Goal: Use online tool/utility: Utilize a website feature to perform a specific function

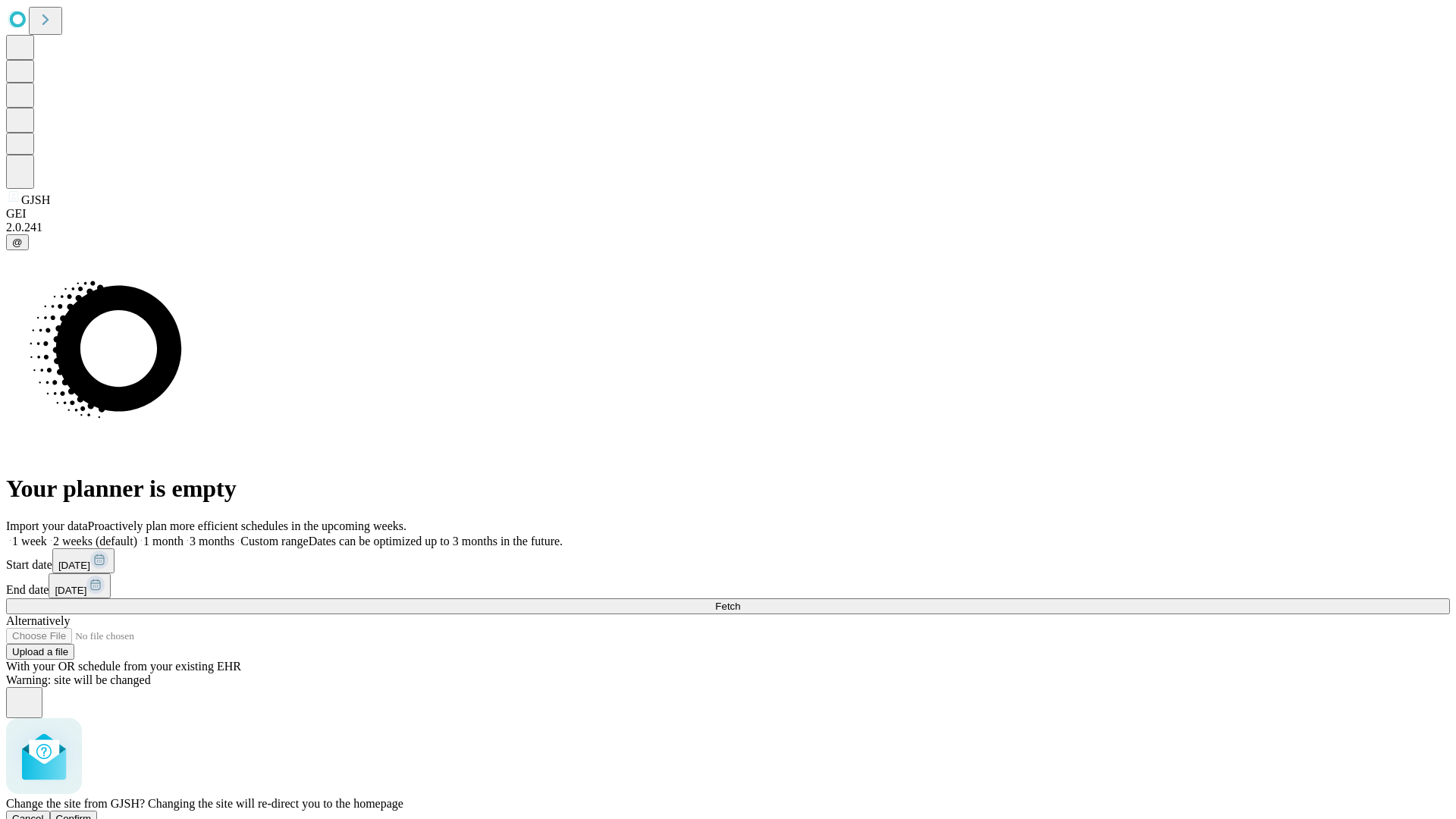
click at [92, 813] on span "Confirm" at bounding box center [74, 818] width 35 height 11
click at [138, 535] on label "2 weeks (default)" at bounding box center [92, 541] width 90 height 13
click at [741, 601] on span "Fetch" at bounding box center [728, 606] width 25 height 11
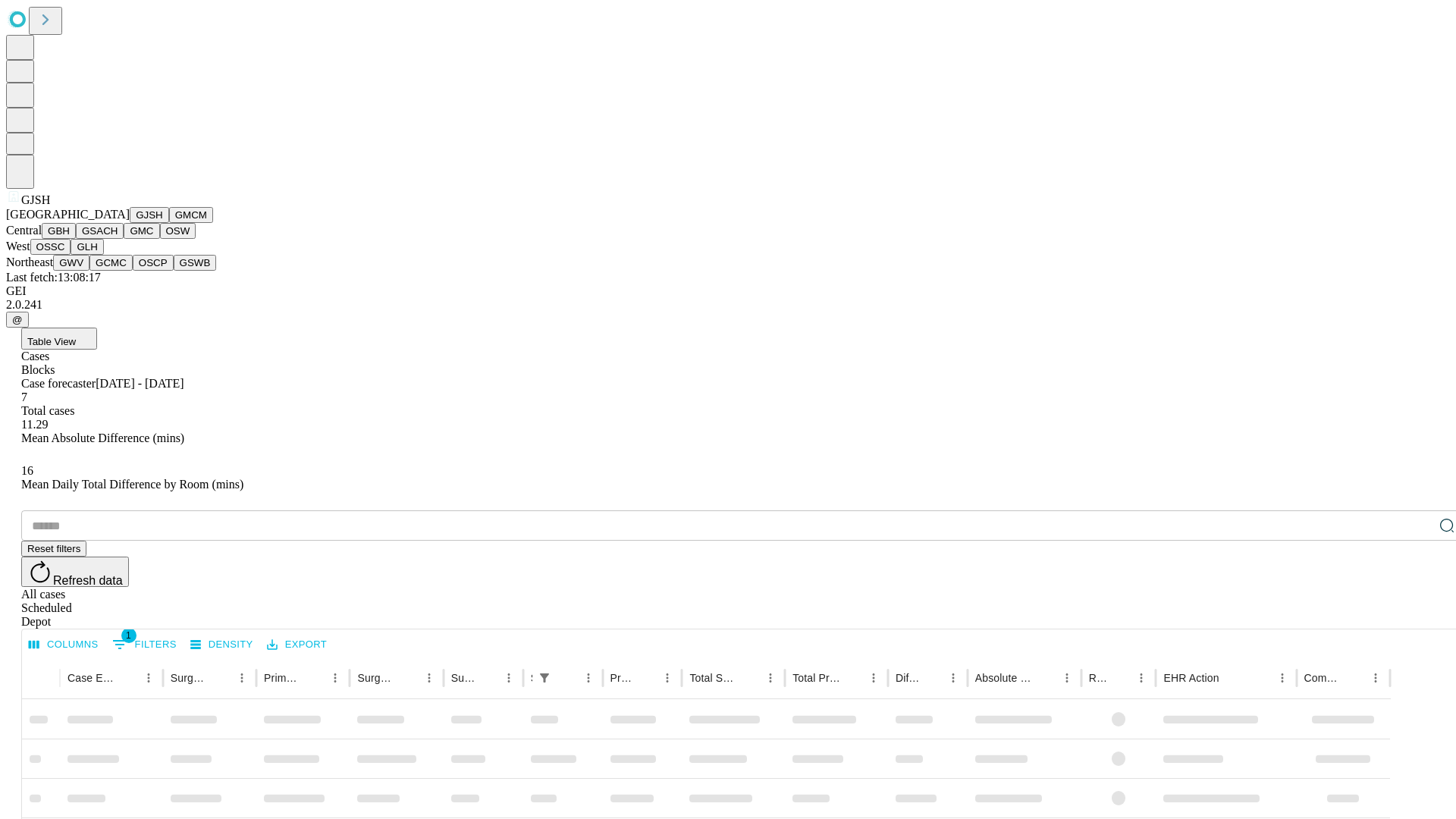
click at [170, 223] on button "GMCM" at bounding box center [191, 214] width 44 height 16
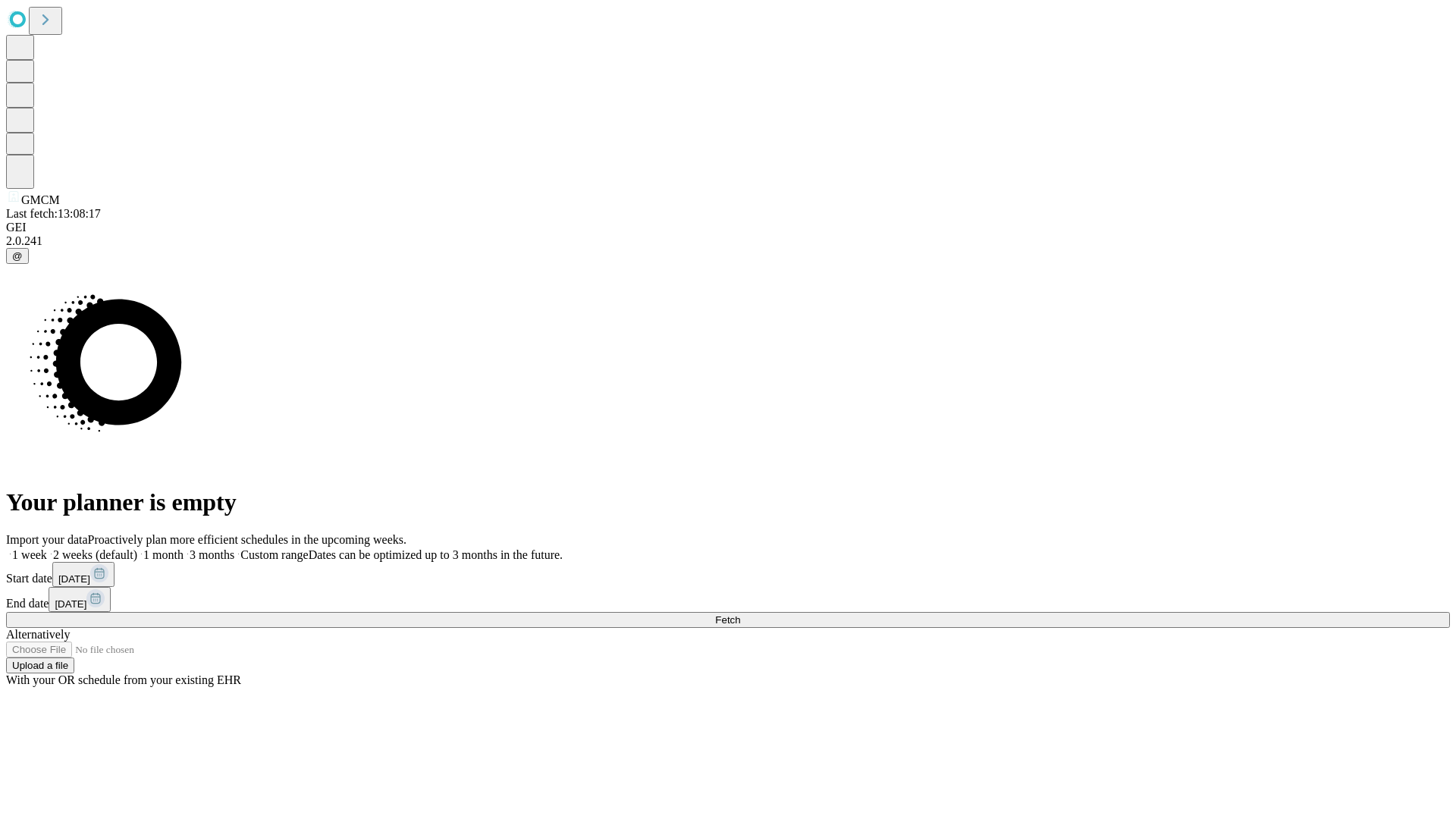
click at [138, 548] on label "2 weeks (default)" at bounding box center [92, 554] width 90 height 13
click at [741, 614] on span "Fetch" at bounding box center [728, 619] width 25 height 11
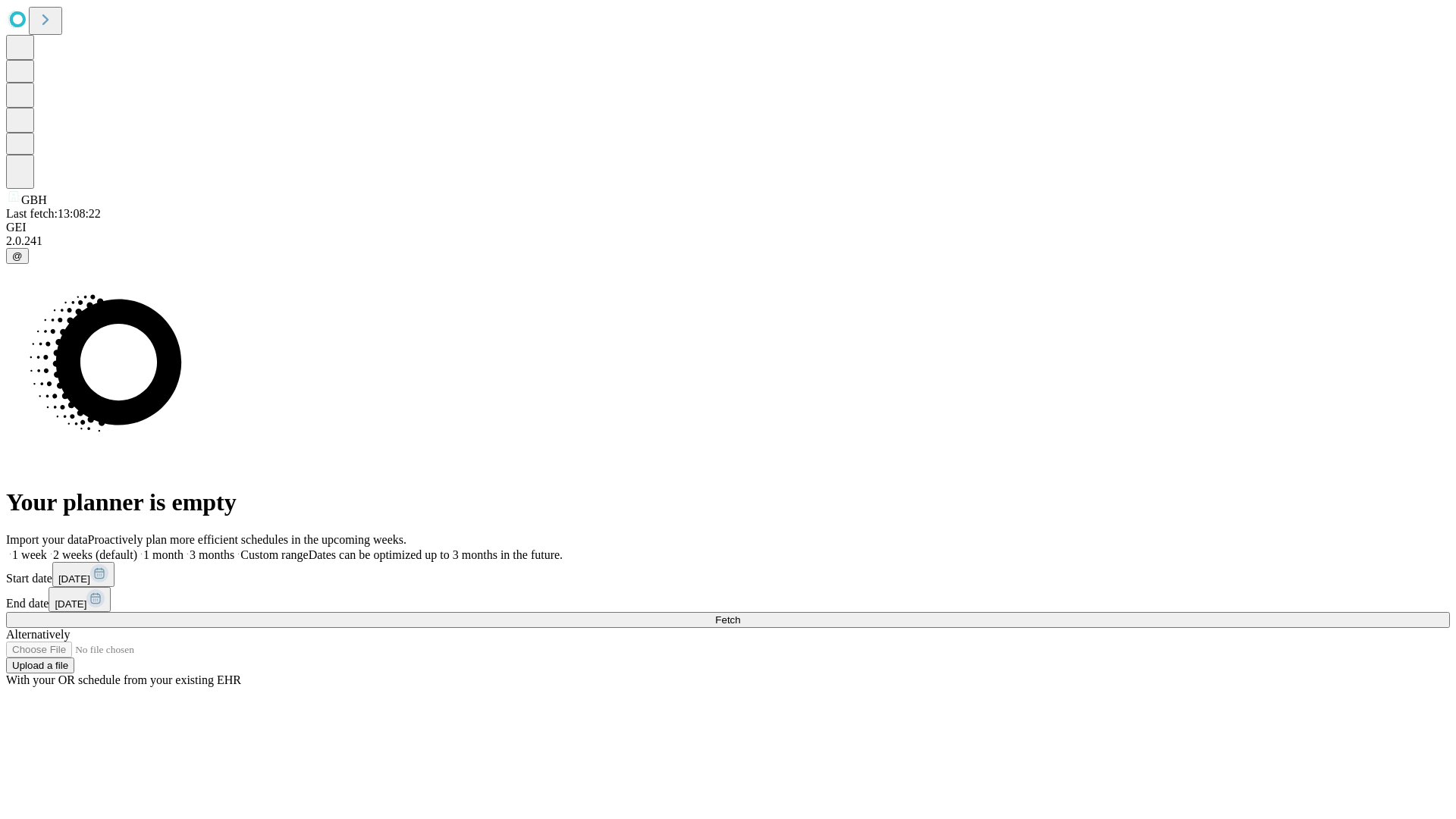
click at [138, 548] on label "2 weeks (default)" at bounding box center [92, 554] width 90 height 13
click at [741, 614] on span "Fetch" at bounding box center [728, 619] width 25 height 11
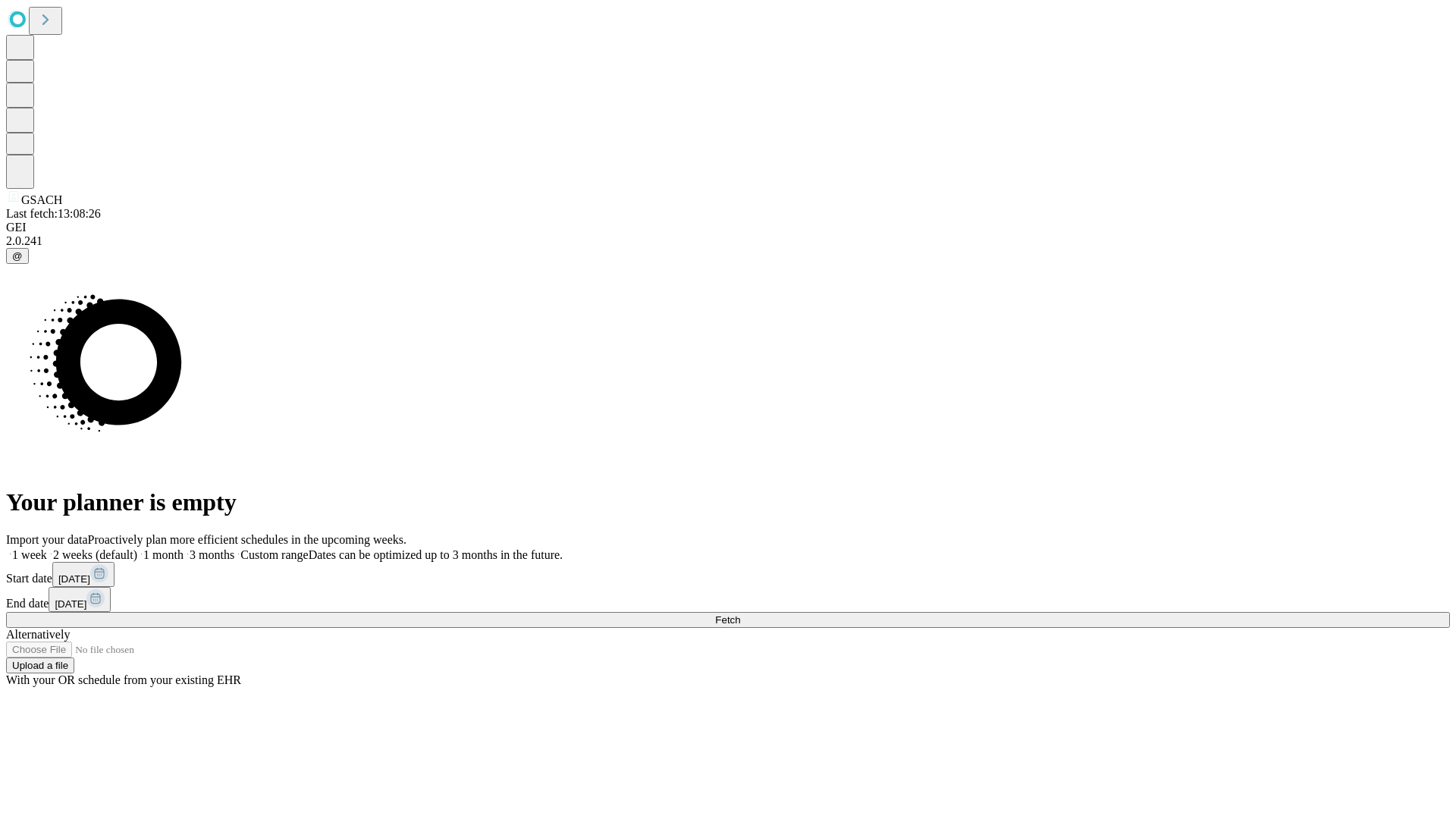
click at [138, 548] on label "2 weeks (default)" at bounding box center [92, 554] width 90 height 13
click at [741, 614] on span "Fetch" at bounding box center [728, 619] width 25 height 11
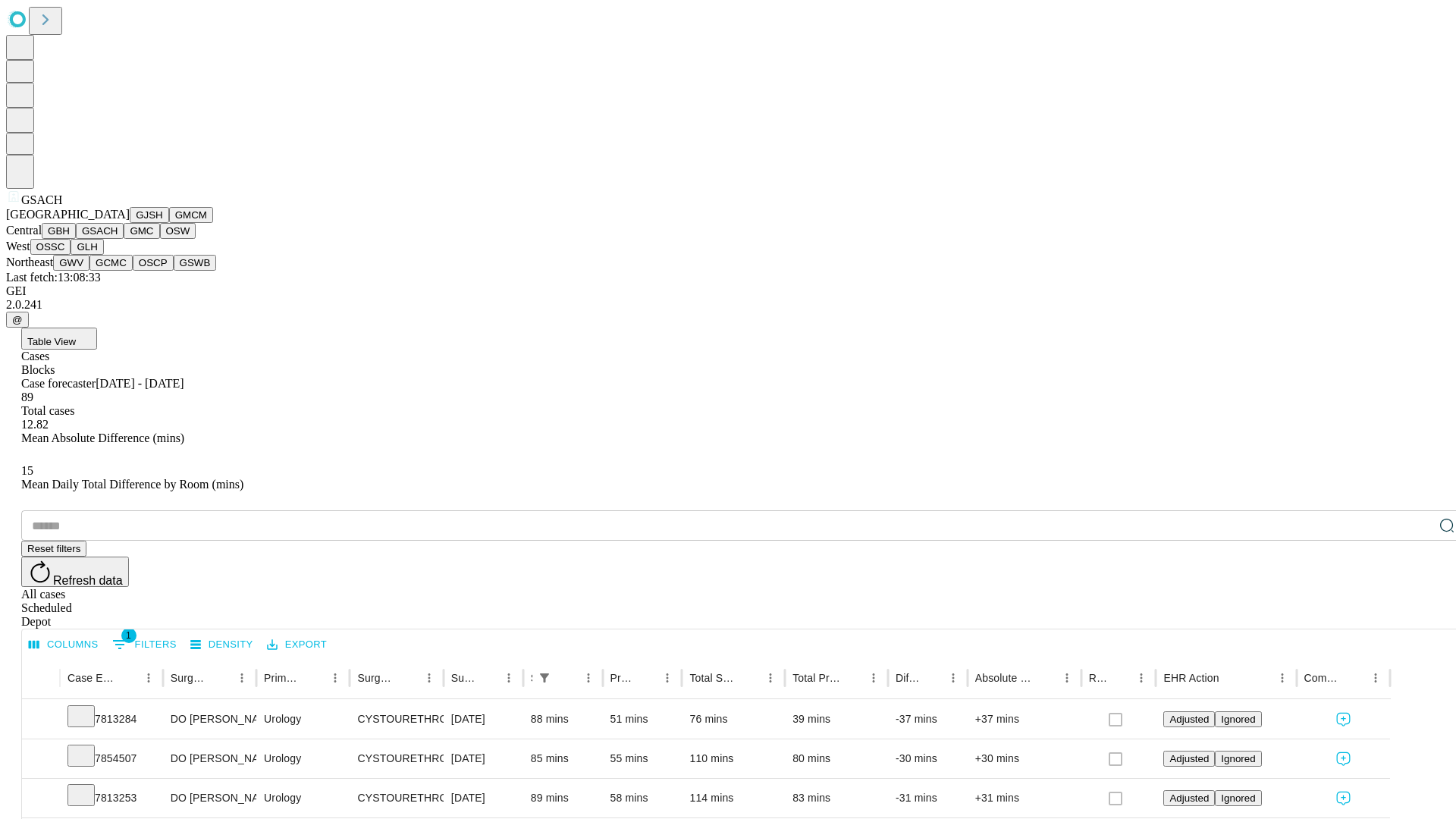
click at [124, 239] on button "GMC" at bounding box center [142, 230] width 35 height 16
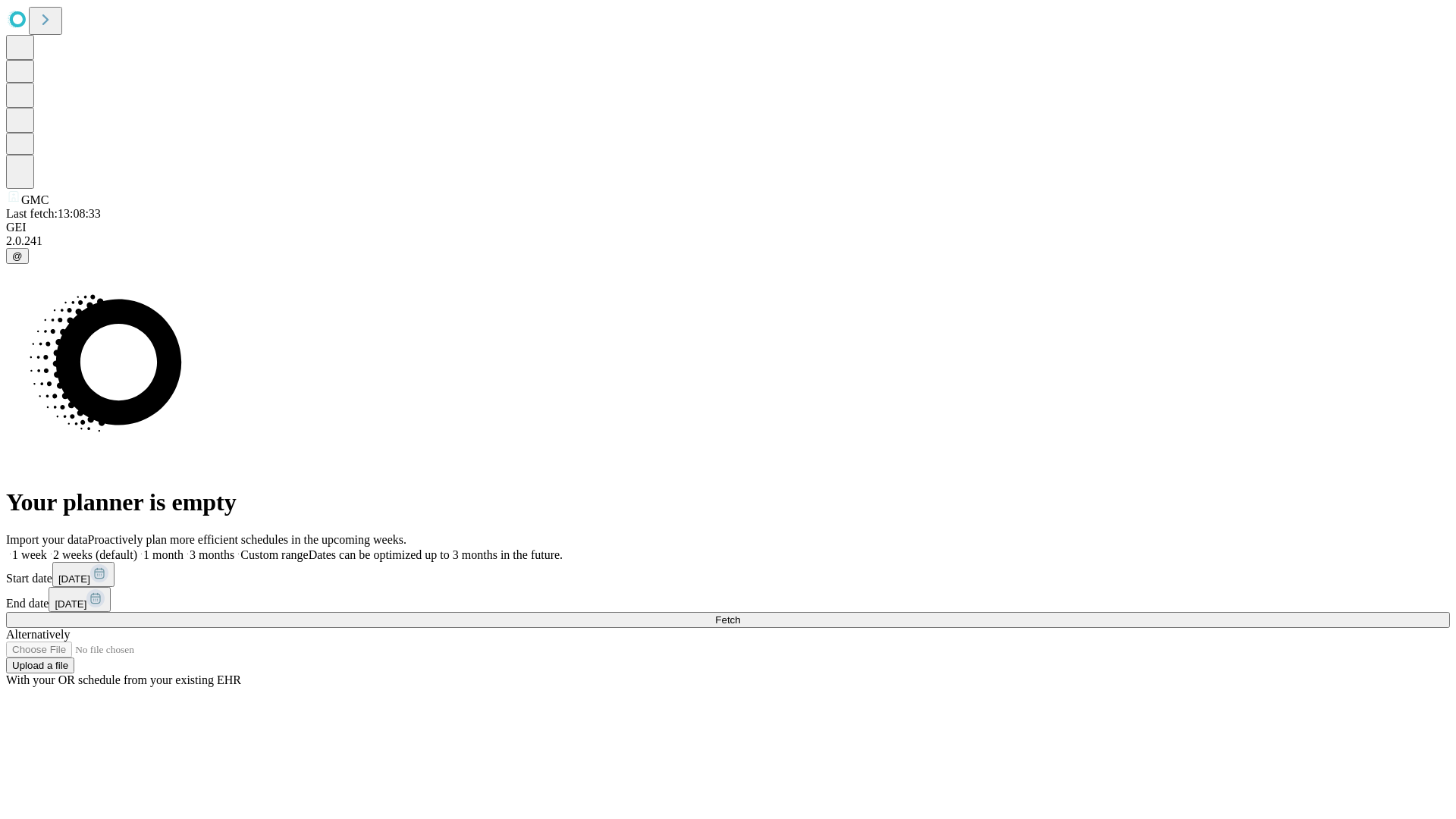
click at [138, 548] on label "2 weeks (default)" at bounding box center [92, 554] width 90 height 13
click at [741, 614] on span "Fetch" at bounding box center [728, 619] width 25 height 11
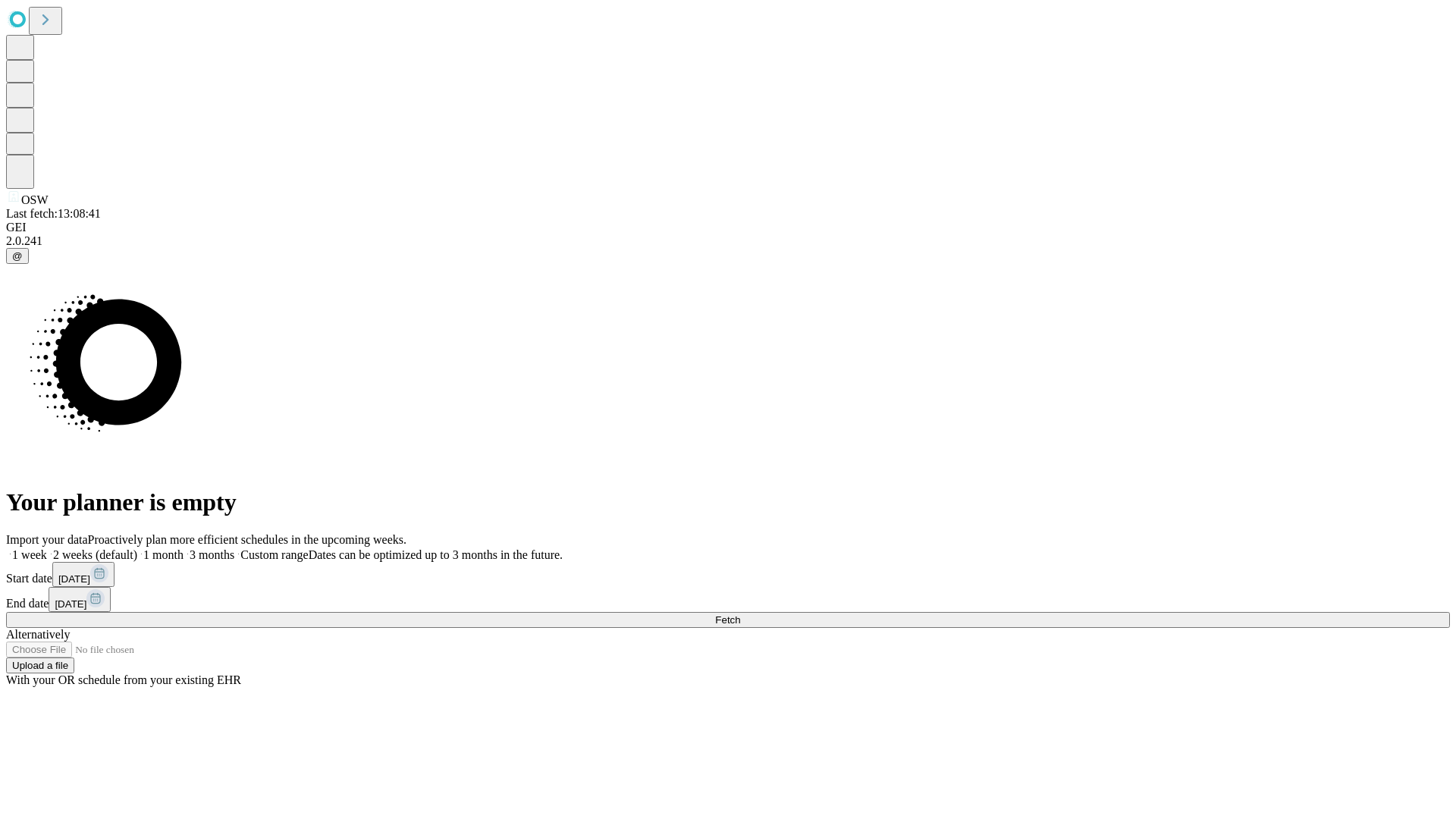
click at [741, 614] on span "Fetch" at bounding box center [728, 619] width 25 height 11
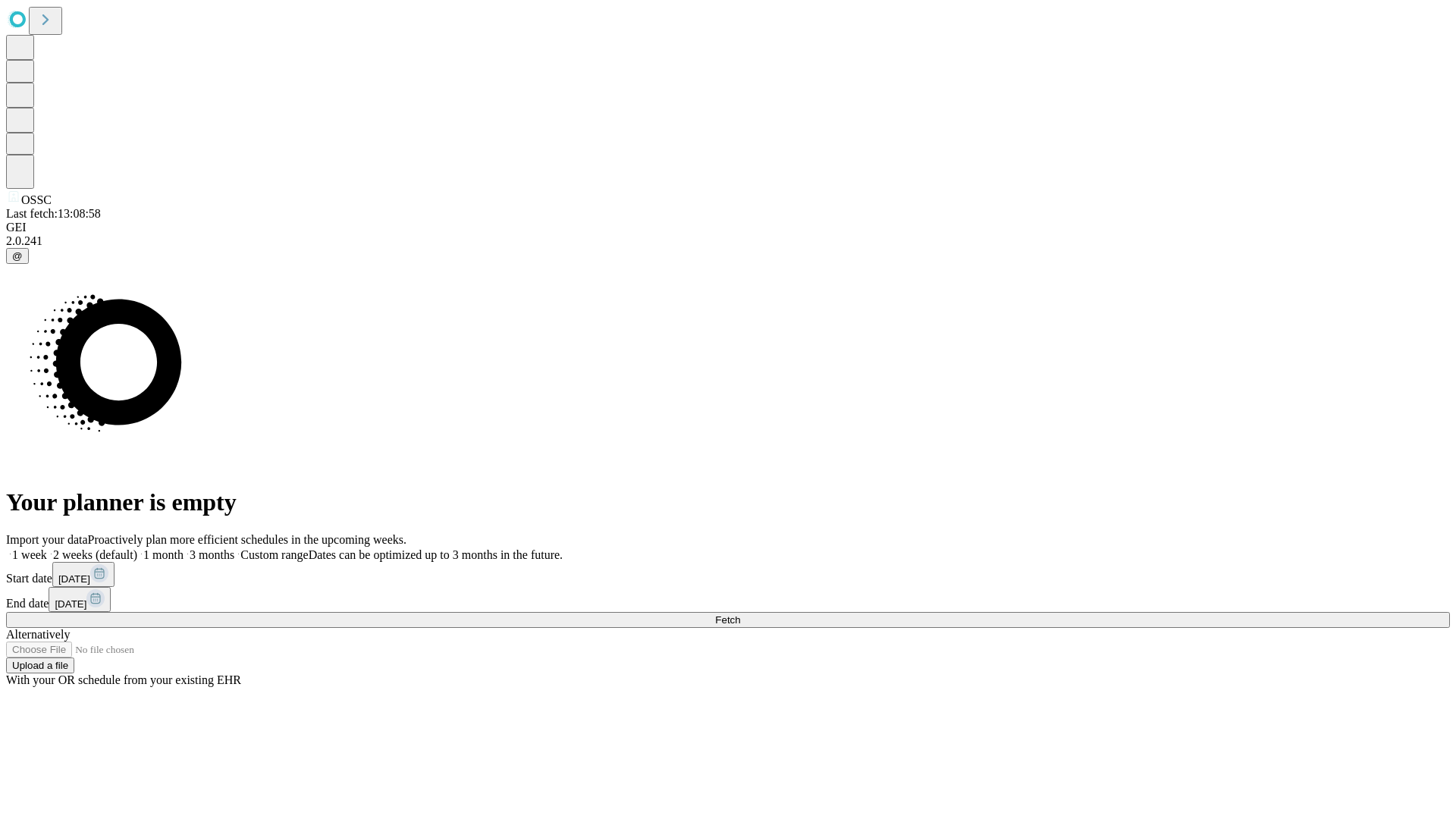
click at [138, 548] on label "2 weeks (default)" at bounding box center [92, 554] width 90 height 13
click at [741, 614] on span "Fetch" at bounding box center [728, 619] width 25 height 11
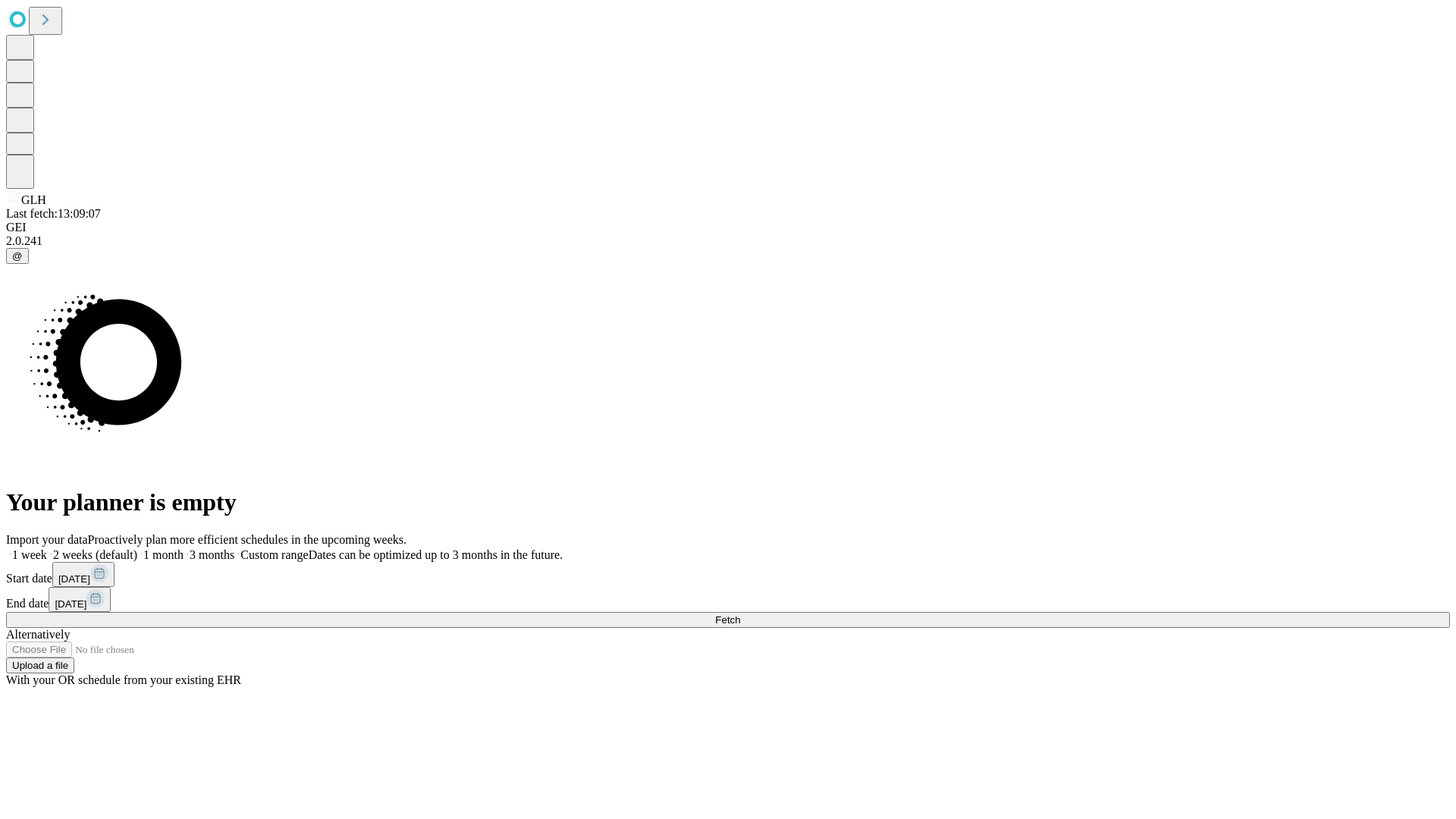
click at [138, 548] on label "2 weeks (default)" at bounding box center [92, 554] width 90 height 13
click at [741, 614] on span "Fetch" at bounding box center [728, 619] width 25 height 11
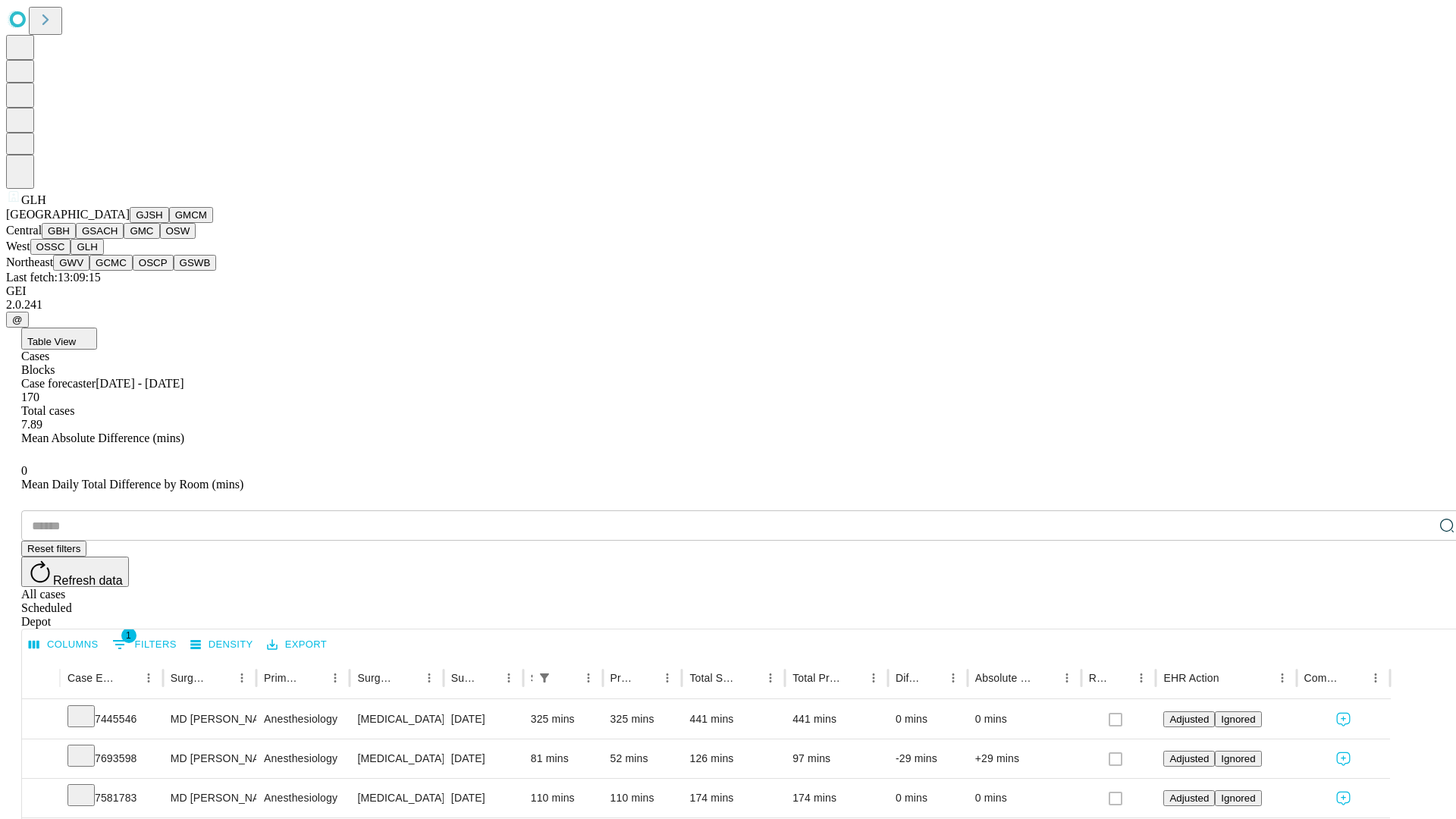
click at [89, 271] on button "GWV" at bounding box center [71, 262] width 36 height 16
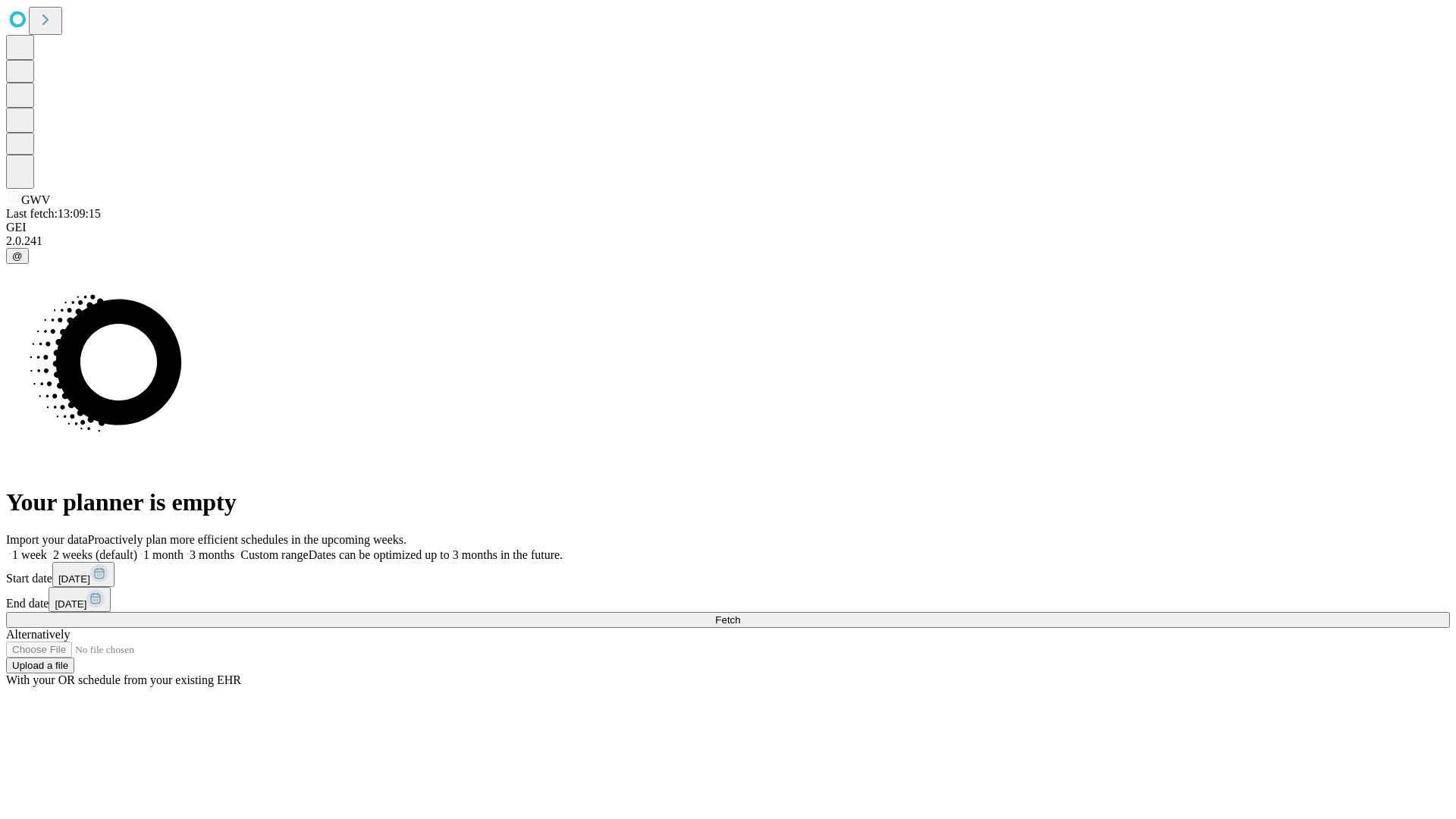
click at [138, 548] on label "2 weeks (default)" at bounding box center [92, 554] width 90 height 13
click at [741, 614] on span "Fetch" at bounding box center [728, 619] width 25 height 11
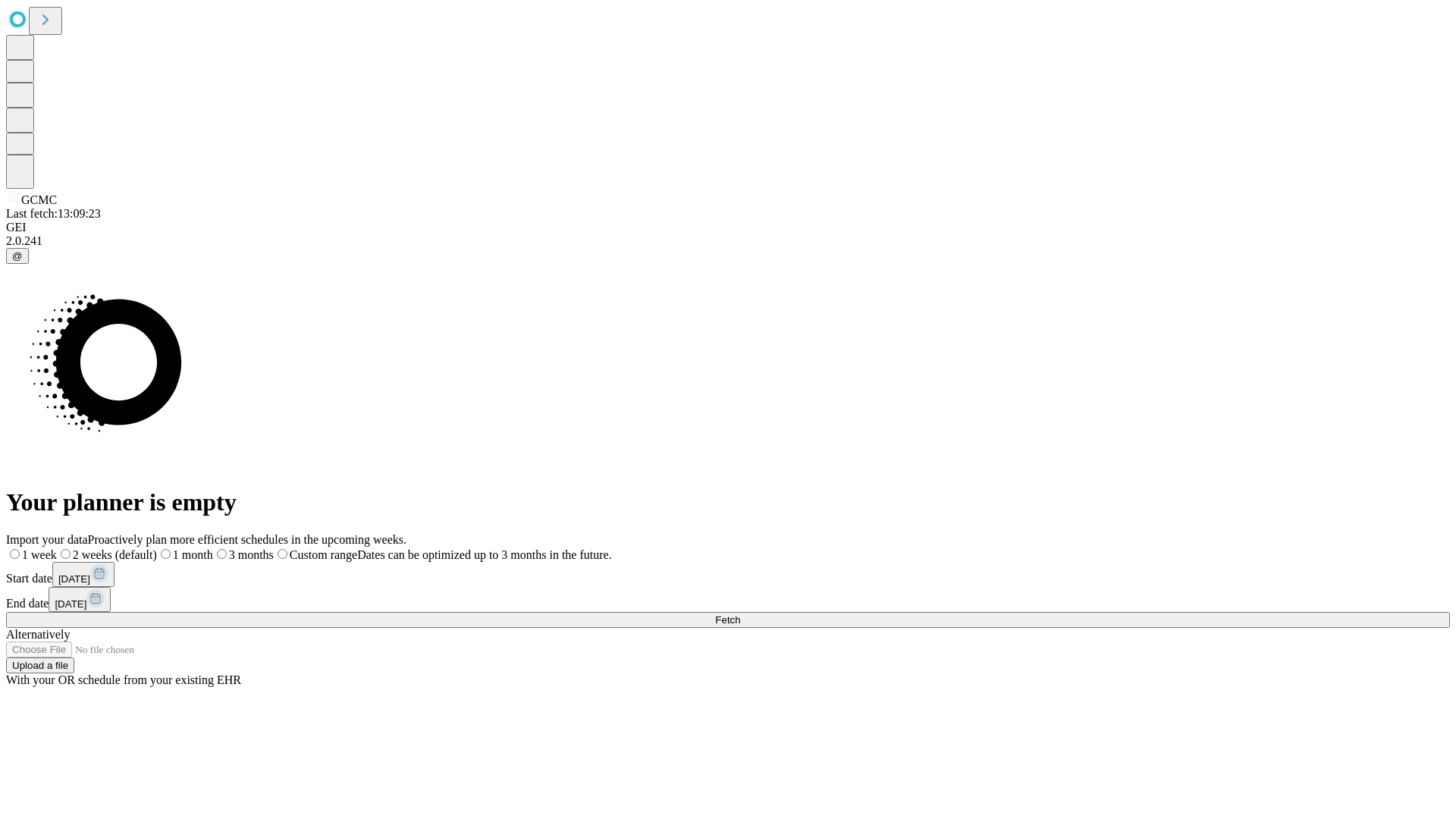
click at [157, 548] on label "2 weeks (default)" at bounding box center [106, 554] width 100 height 13
click at [741, 614] on span "Fetch" at bounding box center [728, 619] width 25 height 11
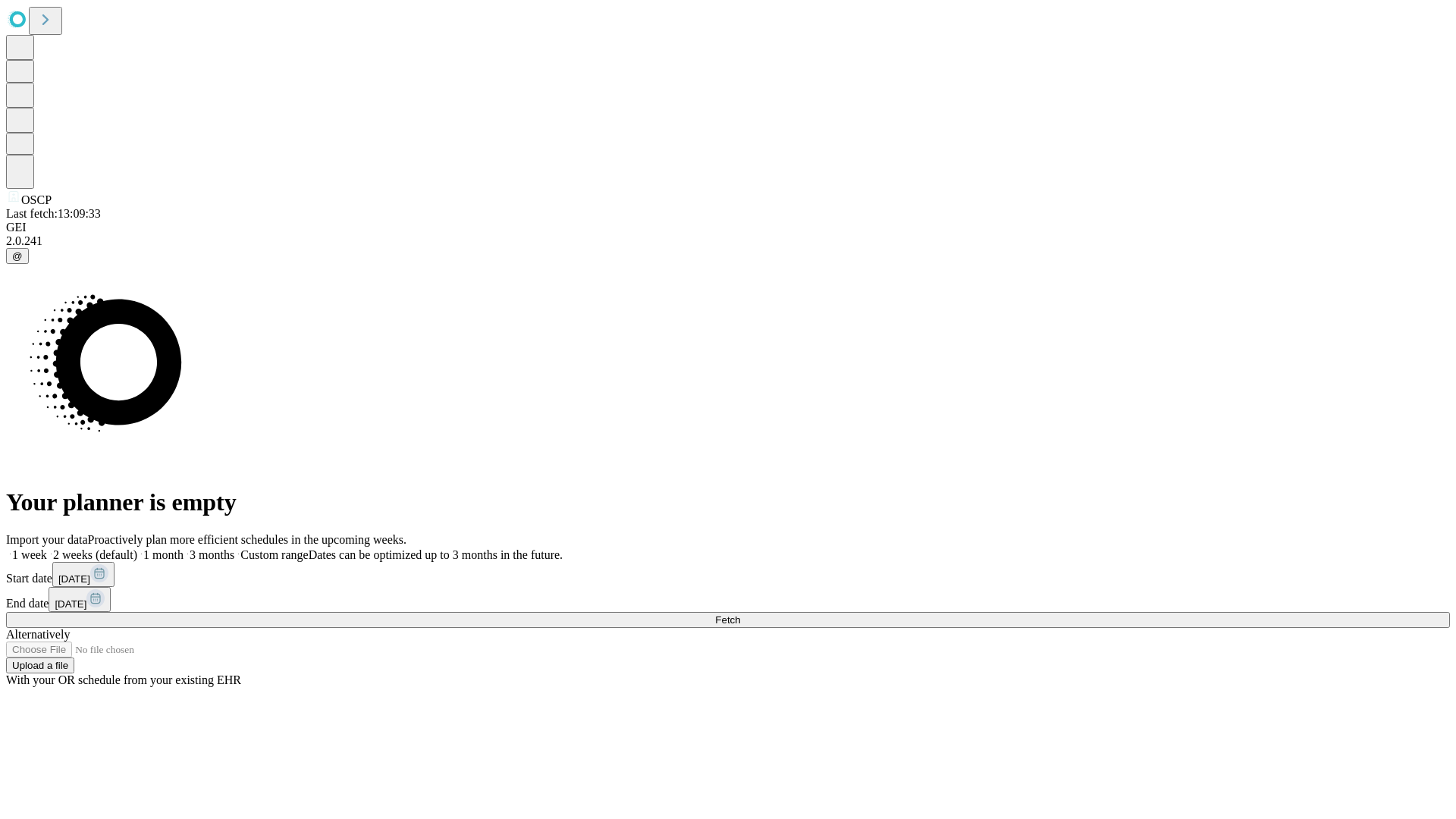
click at [741, 614] on span "Fetch" at bounding box center [728, 619] width 25 height 11
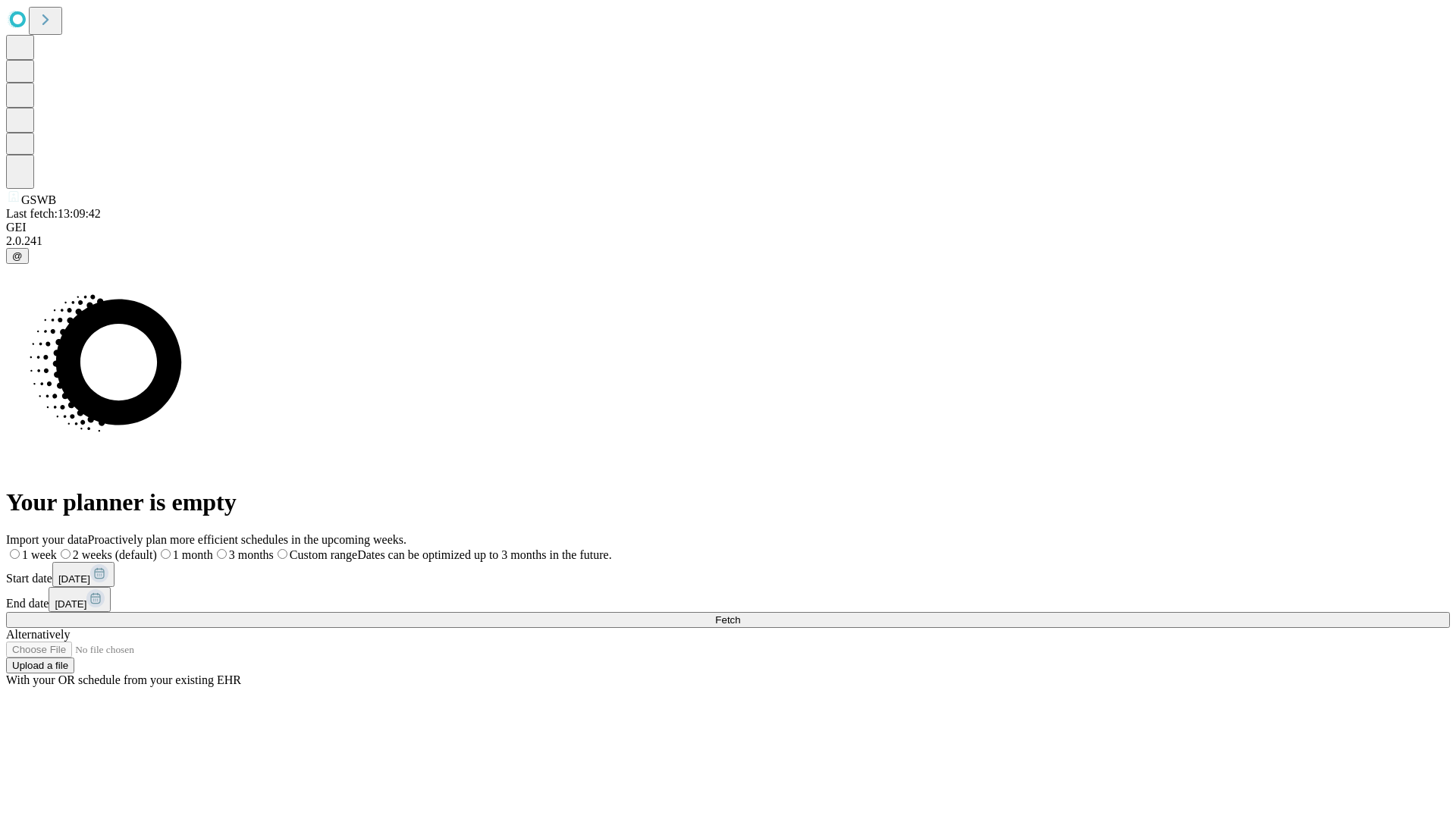
click at [157, 548] on label "2 weeks (default)" at bounding box center [106, 554] width 100 height 13
click at [741, 614] on span "Fetch" at bounding box center [728, 619] width 25 height 11
